Goal: Find specific page/section: Find specific page/section

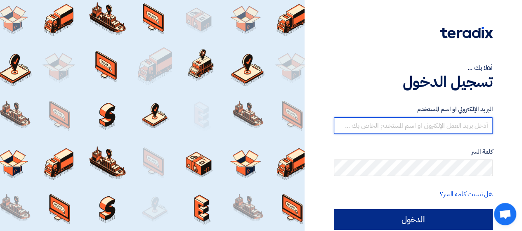
type input "[EMAIL_ADDRESS][DOMAIN_NAME]"
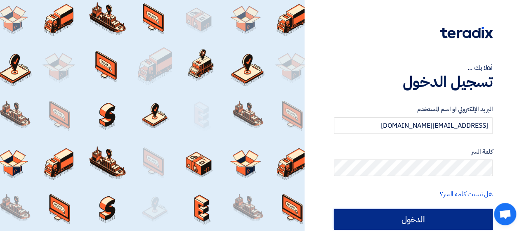
click at [395, 217] on input "الدخول" at bounding box center [413, 219] width 159 height 21
type input "Sign in"
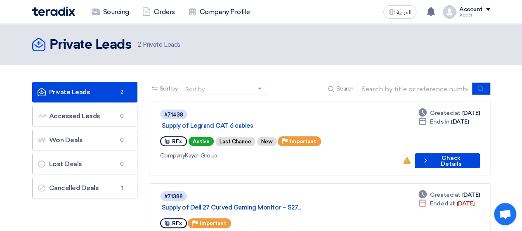
scroll to position [41, 0]
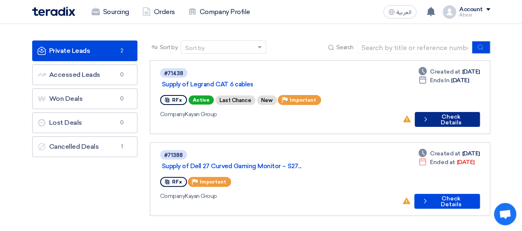
click at [431, 112] on button "Check details Check Details" at bounding box center [447, 119] width 65 height 15
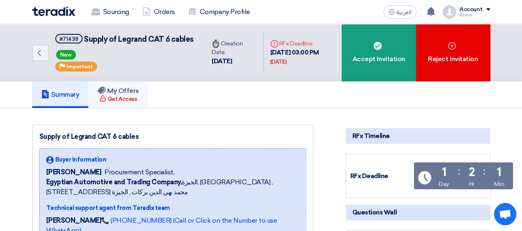
click at [126, 95] on h5 "My Offers" at bounding box center [118, 91] width 42 height 8
